Goal: Task Accomplishment & Management: Use online tool/utility

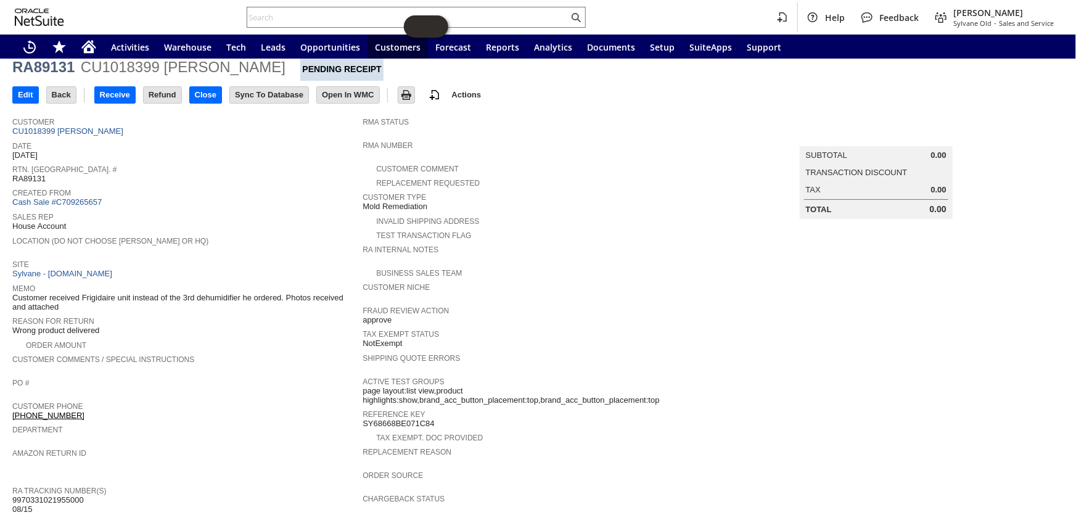
scroll to position [18, 0]
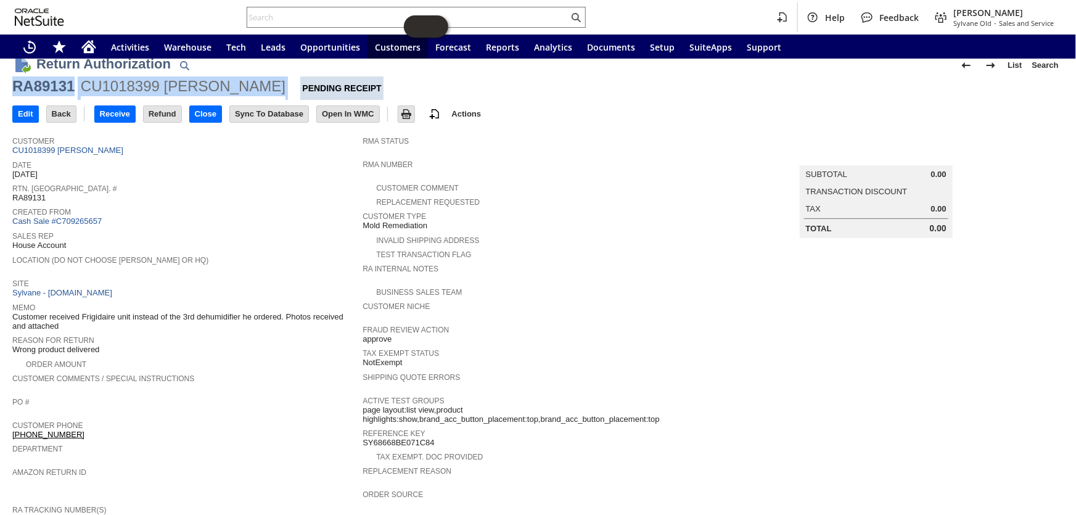
drag, startPoint x: 262, startPoint y: 87, endPoint x: 15, endPoint y: 88, distance: 247.3
click at [15, 88] on div "RA89131 CU1018399 John R Batson Pending Receipt" at bounding box center [537, 87] width 1051 height 23
click at [89, 148] on link "CU1018399 John R Batson" at bounding box center [69, 150] width 114 height 9
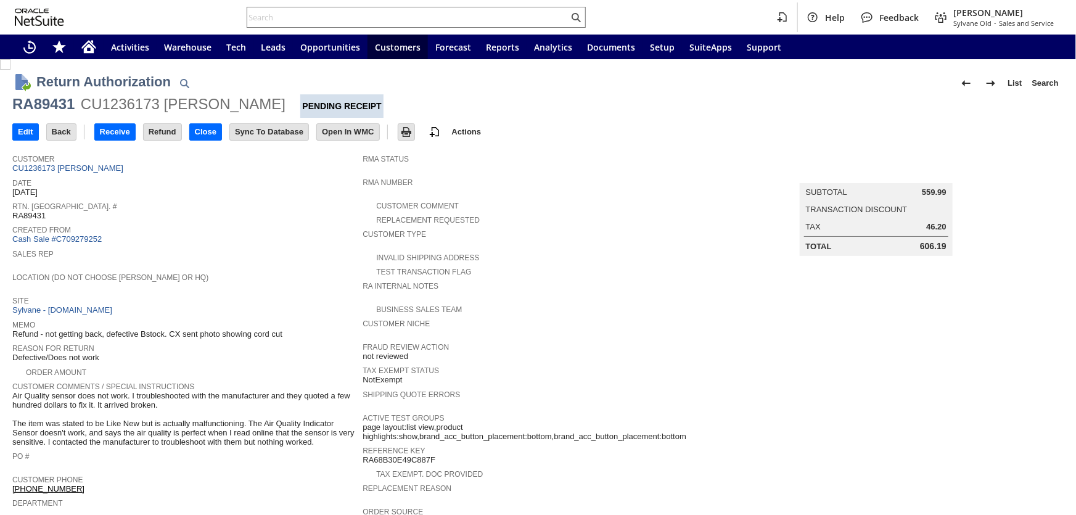
scroll to position [372, 0]
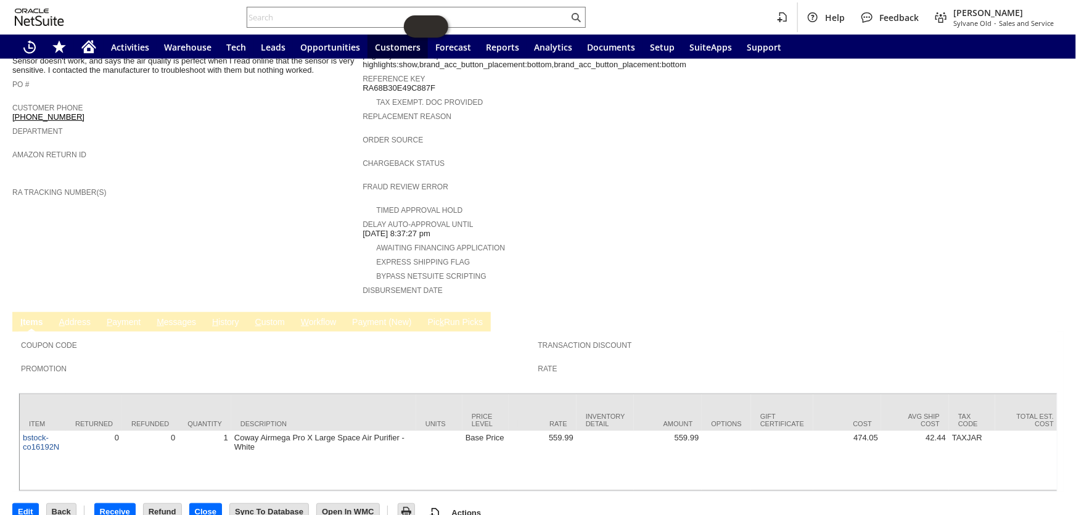
click at [133, 317] on link "P ayment" at bounding box center [124, 323] width 40 height 12
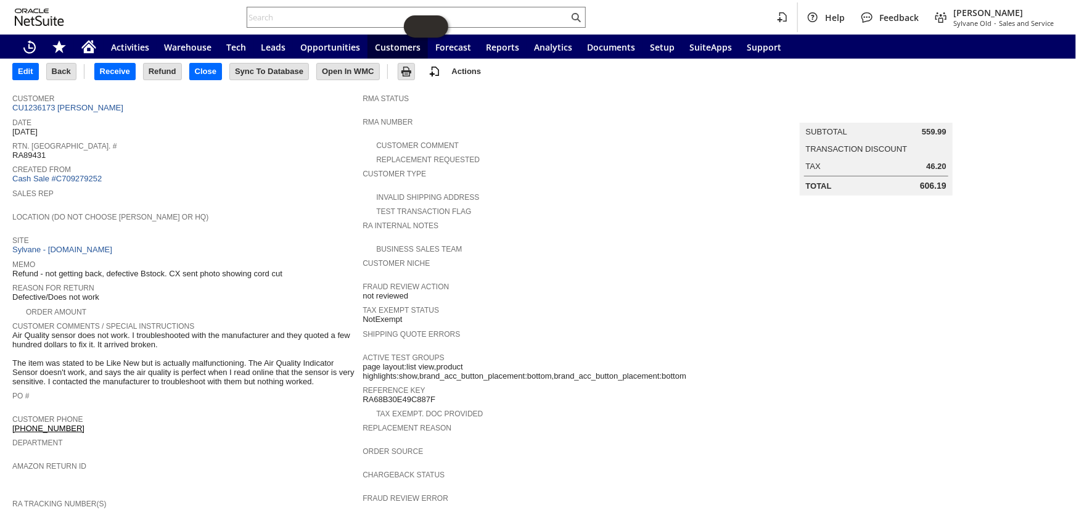
scroll to position [0, 0]
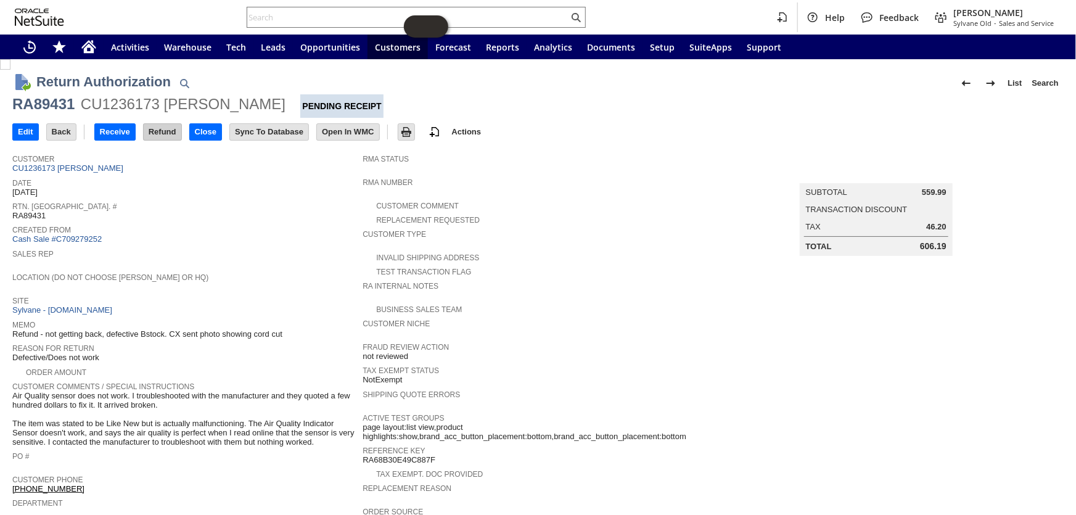
click at [161, 131] on input "Refund" at bounding box center [163, 132] width 38 height 16
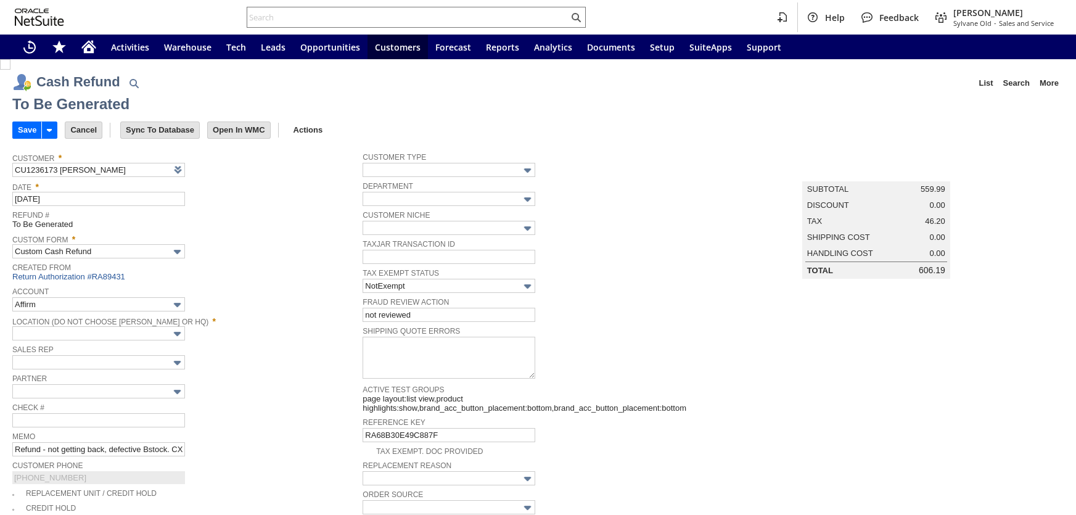
type input "Paypal Account"
type input "Headquarters : Head...s : Pending Testing"
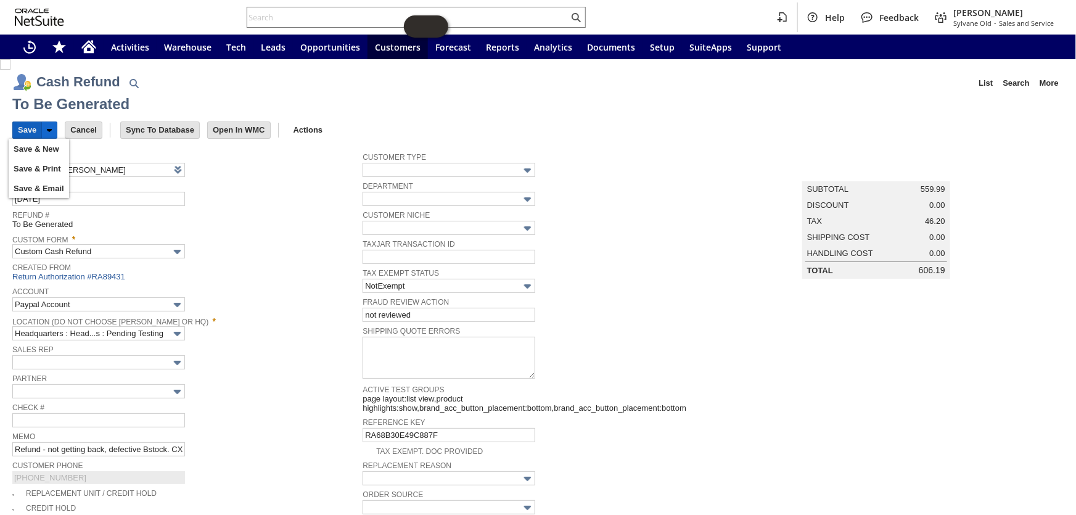
click at [22, 128] on input "Save" at bounding box center [27, 130] width 28 height 16
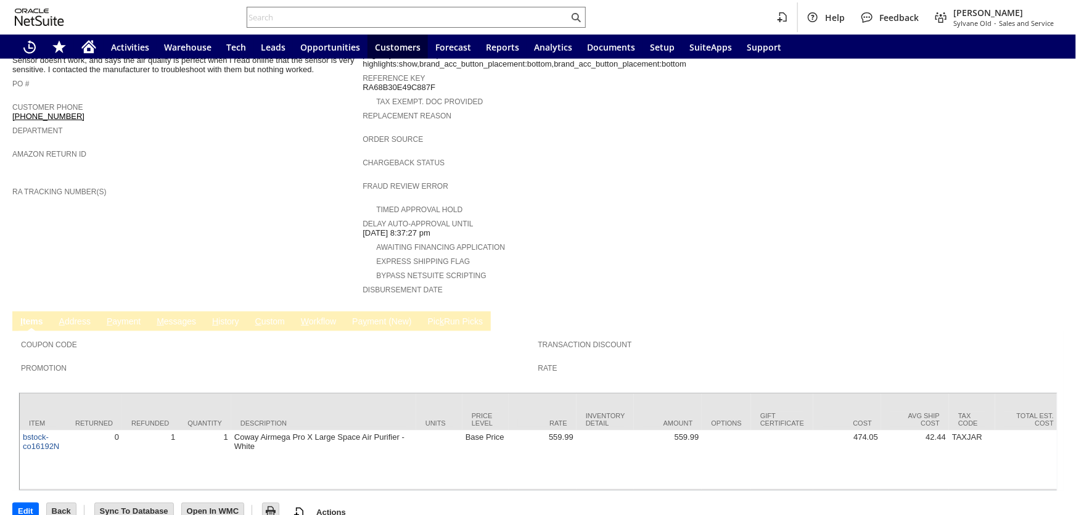
click at [185, 316] on link "M essages" at bounding box center [177, 322] width 46 height 12
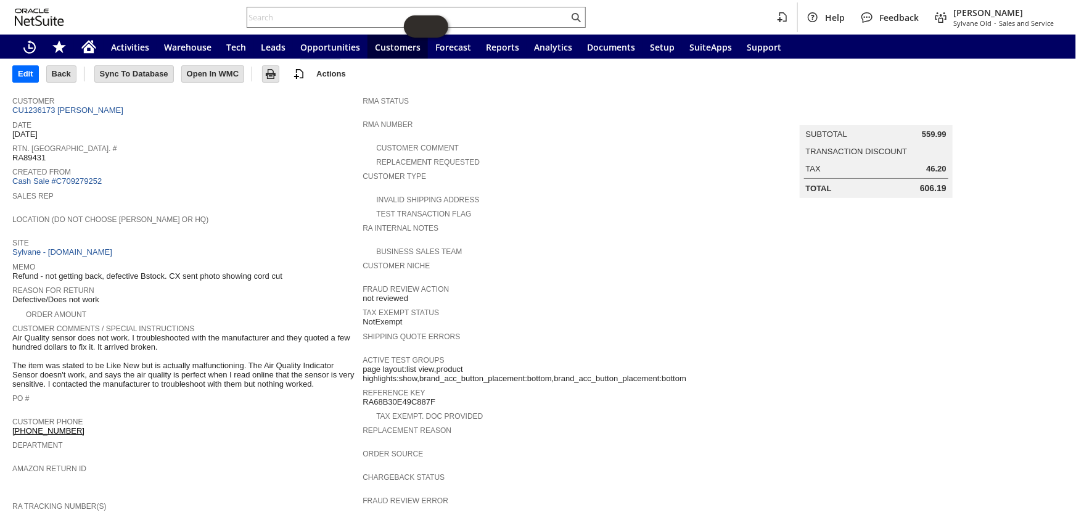
scroll to position [44, 0]
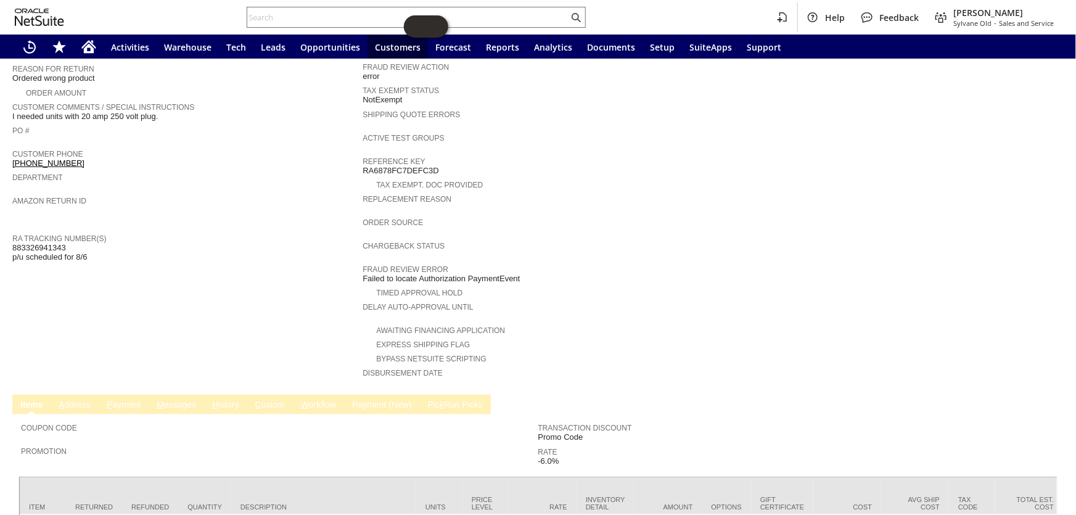
scroll to position [367, 0]
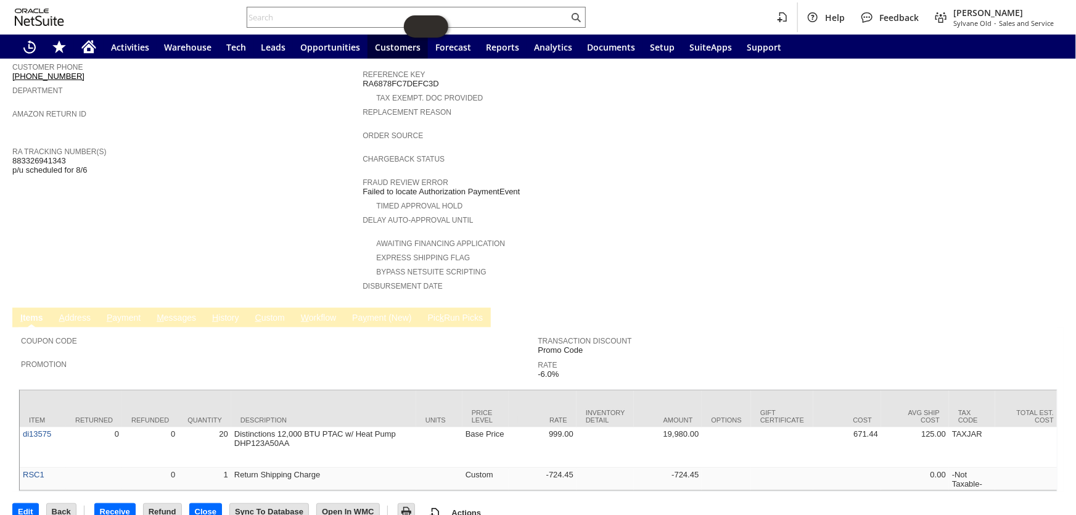
click at [119, 313] on link "P ayment" at bounding box center [124, 319] width 40 height 12
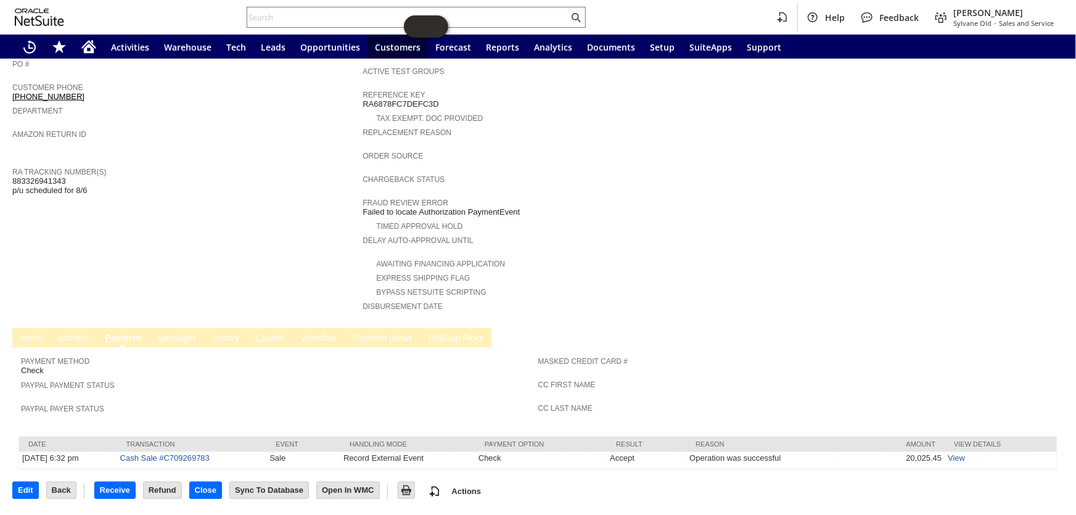
scroll to position [316, 0]
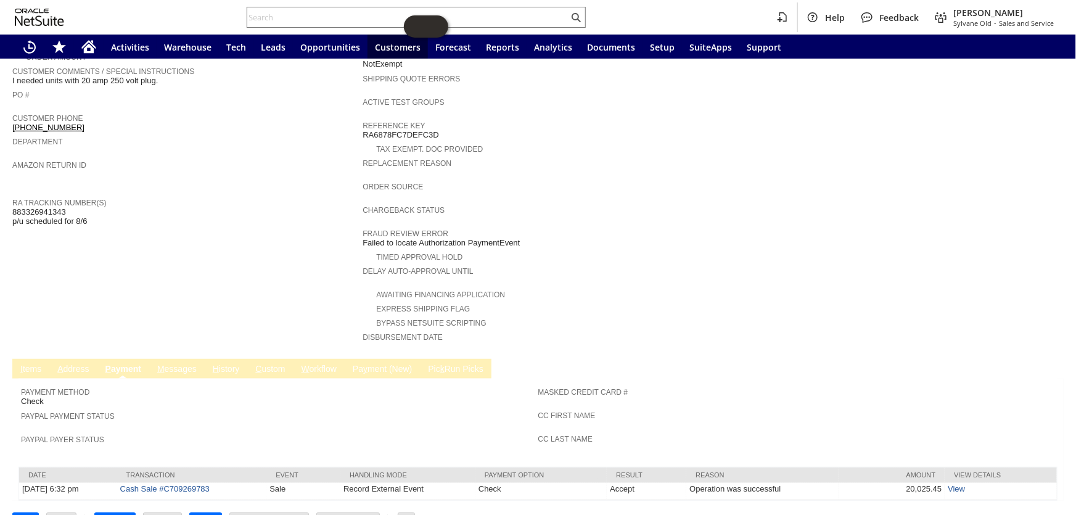
click at [23, 364] on link "I tems" at bounding box center [30, 370] width 27 height 12
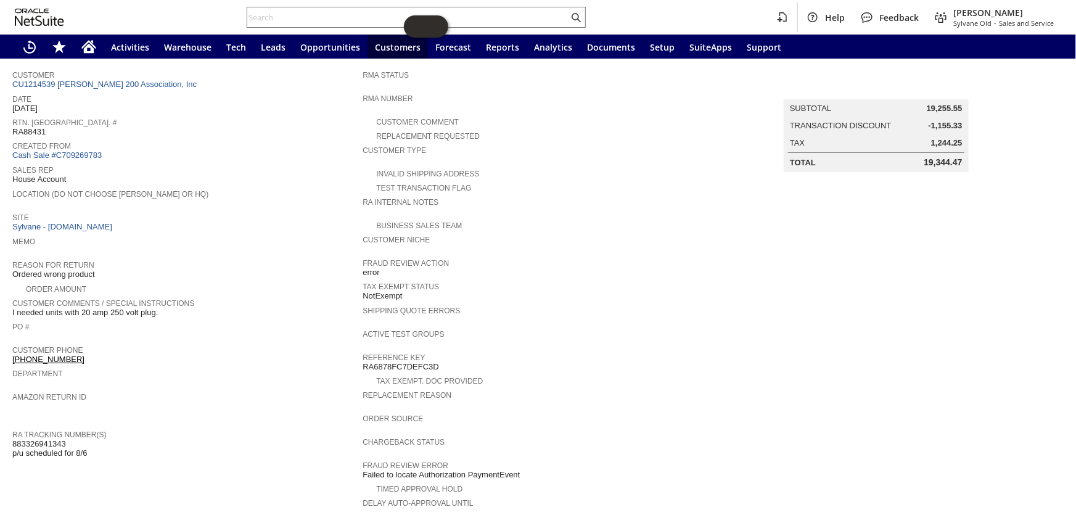
scroll to position [224, 0]
